Goal: Task Accomplishment & Management: Manage account settings

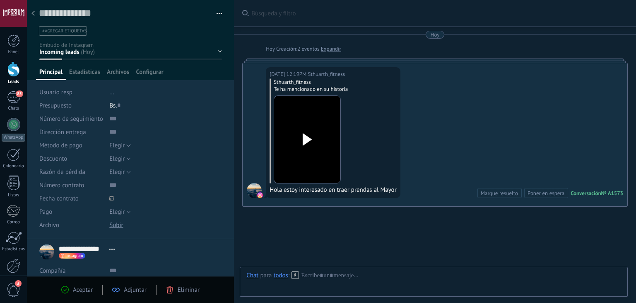
scroll to position [12, 0]
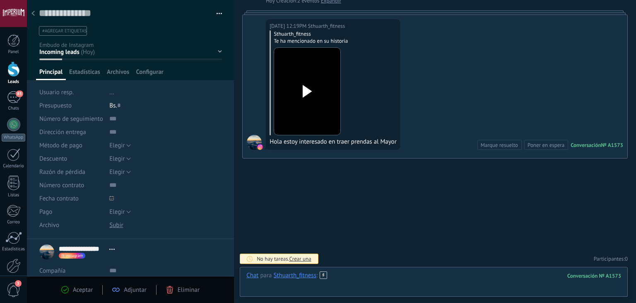
click at [365, 280] on div at bounding box center [434, 283] width 375 height 25
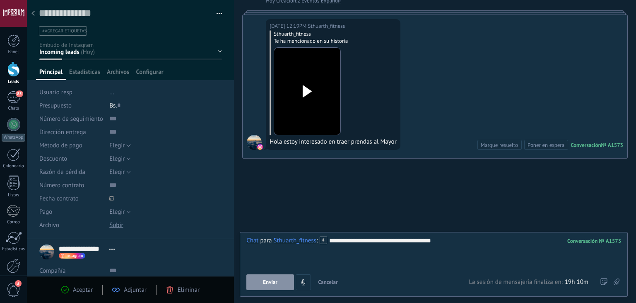
scroll to position [0, 0]
click at [267, 287] on button "Enviar" at bounding box center [271, 282] width 48 height 16
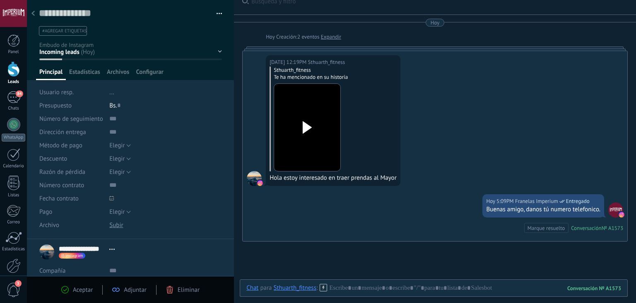
scroll to position [12, 0]
click at [32, 15] on icon at bounding box center [32, 13] width 3 height 5
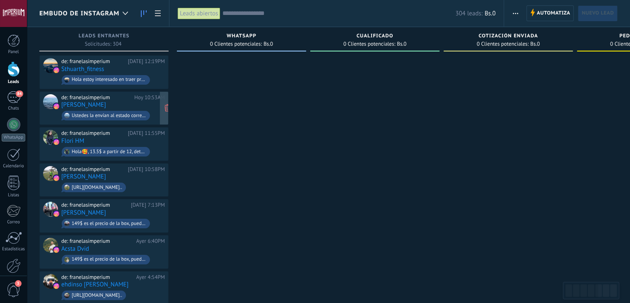
click at [133, 98] on div "de: franelasimperium [DATE] 10:53AM" at bounding box center [113, 97] width 104 height 7
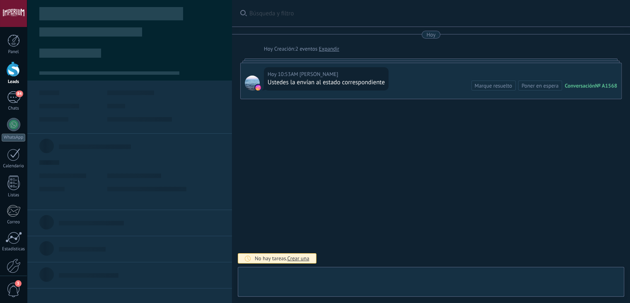
type textarea "**********"
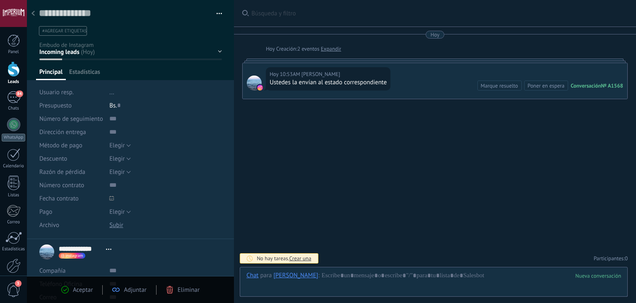
scroll to position [12, 0]
click at [370, 272] on div at bounding box center [434, 283] width 375 height 25
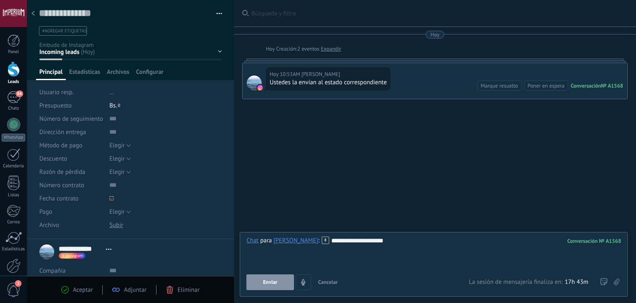
click at [276, 282] on span "Enviar" at bounding box center [270, 282] width 15 height 6
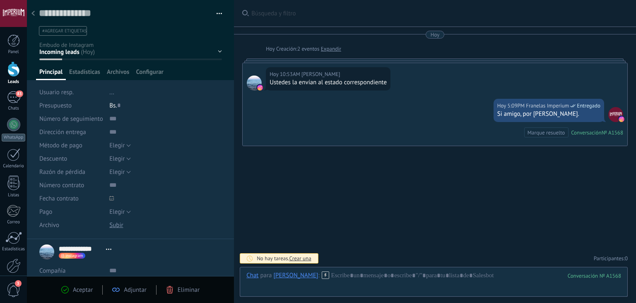
click at [34, 15] on icon at bounding box center [32, 13] width 3 height 5
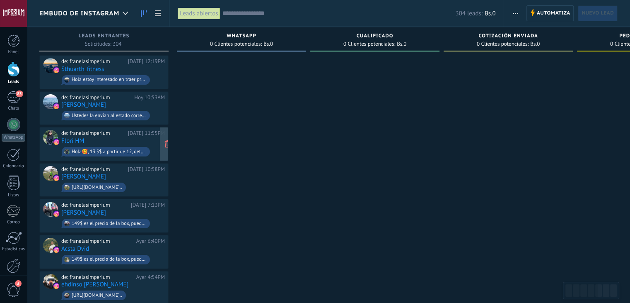
click at [109, 132] on div "de: franelasimperium" at bounding box center [93, 133] width 64 height 7
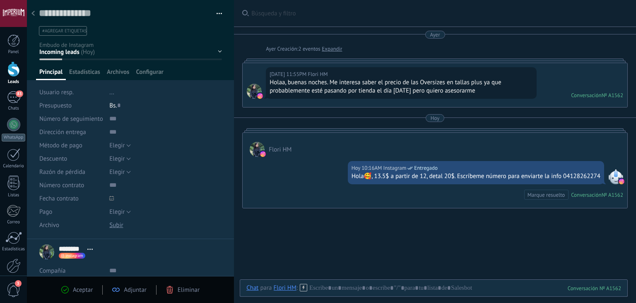
click at [26, 12] on div at bounding box center [13, 13] width 27 height 27
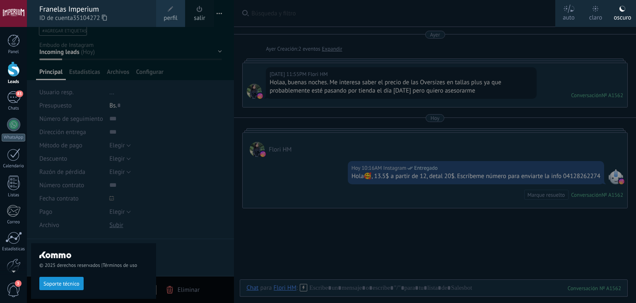
click at [44, 53] on div "© 2025 derechos reservados | Términos de uso Soporte técnico" at bounding box center [93, 165] width 125 height 276
click at [186, 43] on div at bounding box center [345, 151] width 636 height 303
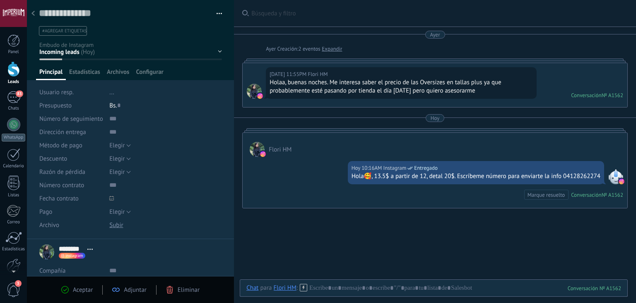
click at [29, 14] on div at bounding box center [33, 14] width 12 height 16
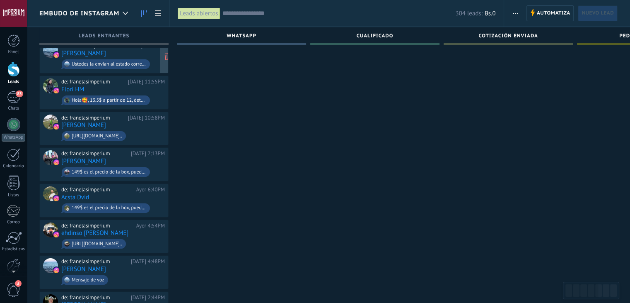
scroll to position [83, 0]
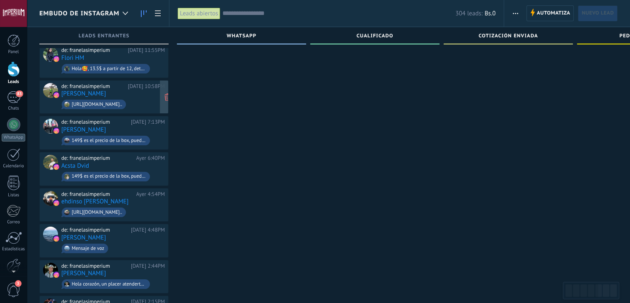
click at [126, 102] on div "[URL][DOMAIN_NAME].." at bounding box center [94, 104] width 64 height 10
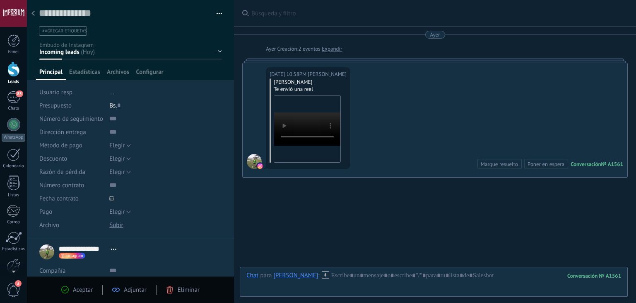
scroll to position [18, 0]
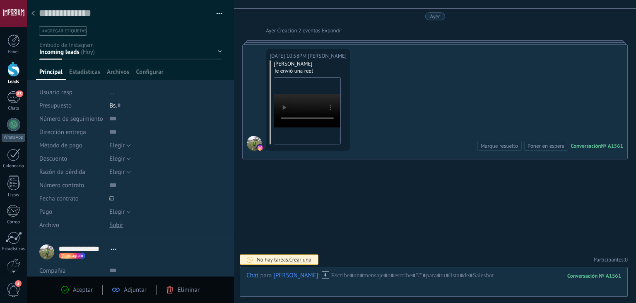
click at [36, 15] on div at bounding box center [33, 14] width 12 height 16
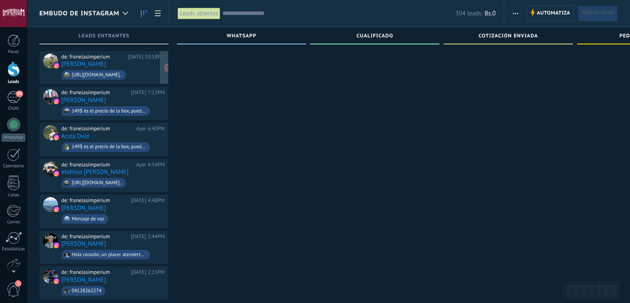
scroll to position [124, 0]
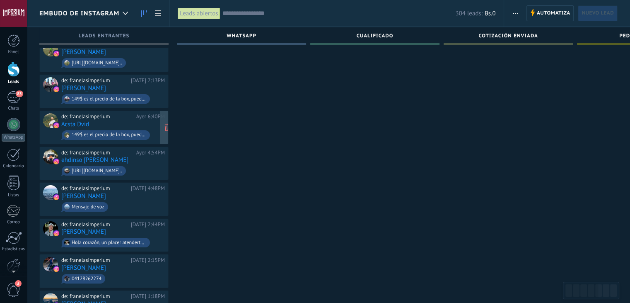
click at [143, 118] on div "de: franelasimperium [DATE] 6:40PM Acsta Dvid 149$ es el precio de la box, pued…" at bounding box center [113, 127] width 104 height 28
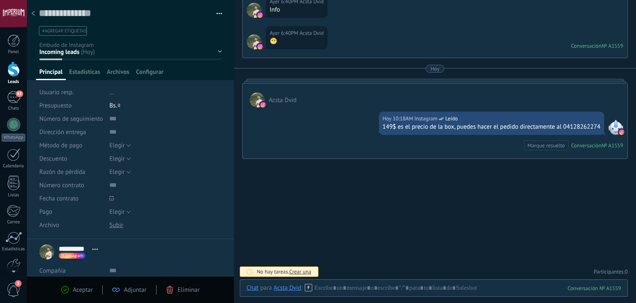
scroll to position [31, 0]
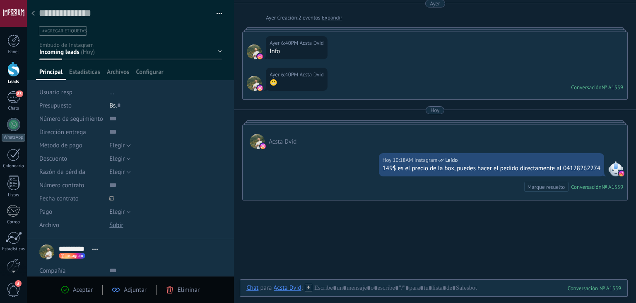
click at [29, 14] on div at bounding box center [33, 14] width 12 height 16
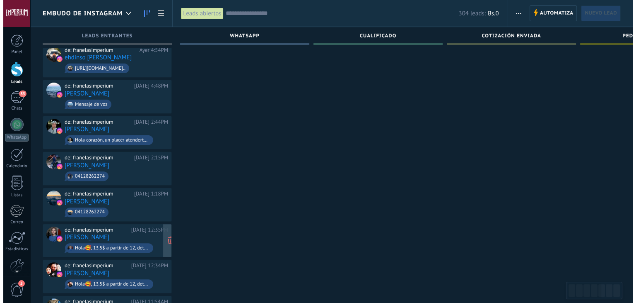
scroll to position [249, 0]
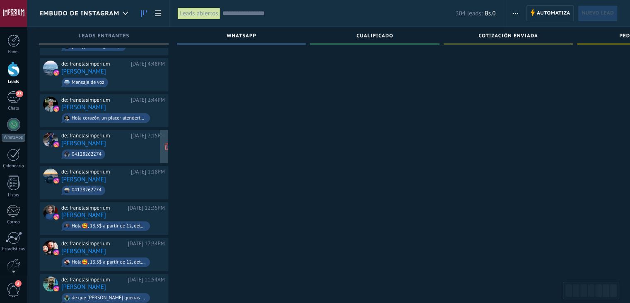
click at [128, 133] on div "de: franelasimperium" at bounding box center [94, 135] width 67 height 7
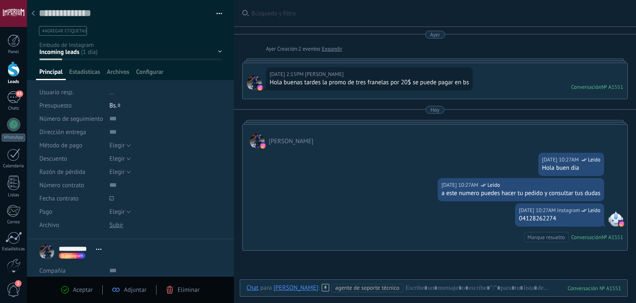
click at [32, 16] on icon at bounding box center [32, 13] width 3 height 5
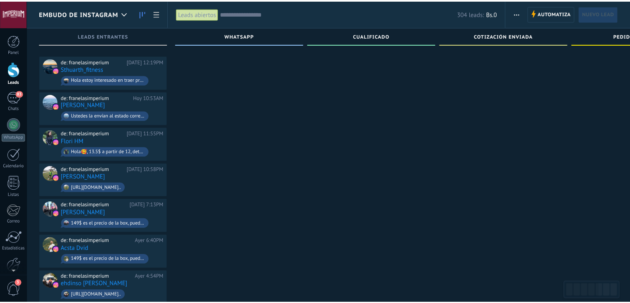
scroll to position [249, 0]
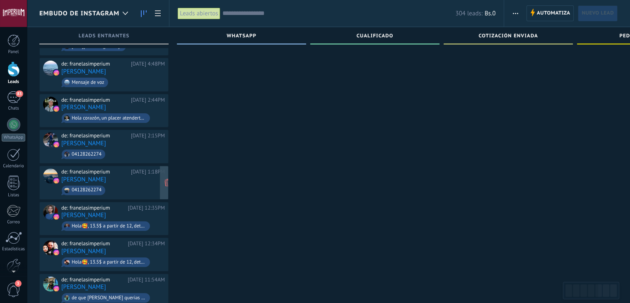
click at [111, 184] on span "04128262274" at bounding box center [113, 190] width 104 height 13
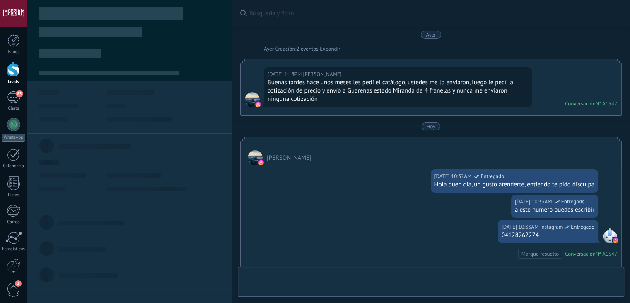
type textarea "**********"
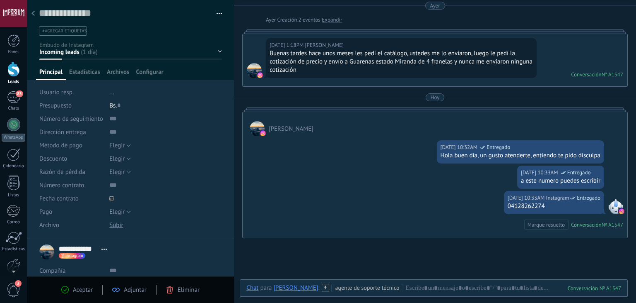
scroll to position [25, 0]
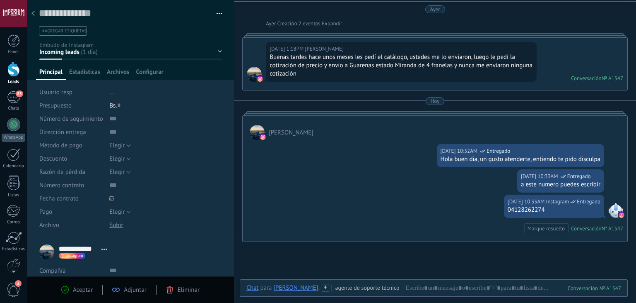
click at [34, 12] on use at bounding box center [32, 13] width 3 height 5
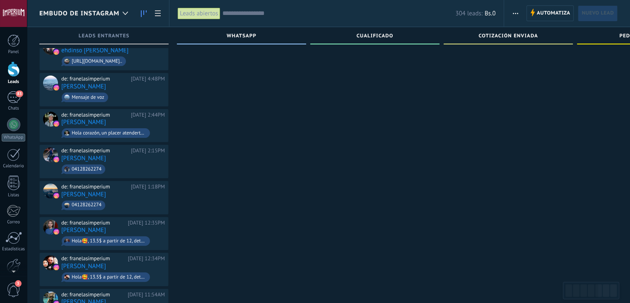
scroll to position [104, 0]
